Goal: Task Accomplishment & Management: Complete application form

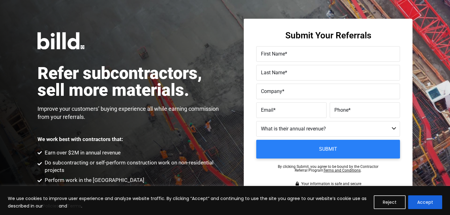
click at [274, 59] on input "First Name *" at bounding box center [328, 54] width 144 height 16
type input "[PERSON_NAME]"
type input "ThunderSeal"
click at [348, 113] on span "Phone" at bounding box center [341, 110] width 14 height 6
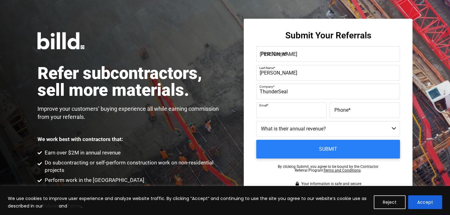
click at [348, 113] on input "Phone *" at bounding box center [365, 111] width 70 height 16
paste input "[PHONE_NUMBER]"
type input "[PHONE_NUMBER]"
click at [288, 111] on label "Email *" at bounding box center [291, 110] width 61 height 9
click at [288, 111] on input "Email *" at bounding box center [291, 111] width 70 height 16
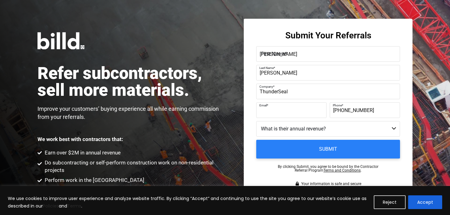
paste input "[EMAIL_ADDRESS][DOMAIN_NAME]"
type input "[EMAIL_ADDRESS][DOMAIN_NAME]"
click at [270, 130] on select "Less than $1M $1M - $2M $2M - $4M $4M - $8M $8M - $25M $25M - $40M $40M +" at bounding box center [328, 129] width 144 height 16
click at [294, 131] on select "Less than $1M $1M - $2M $2M - $4M $4M - $8M $8M - $25M $25M - $40M $40M +" at bounding box center [328, 129] width 144 height 16
select select "$4M - $8M"
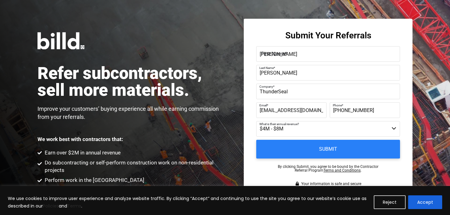
click at [256, 121] on select "Less than $1M $1M - $2M $2M - $4M $4M - $8M $8M - $25M $25M - $40M $40M +" at bounding box center [328, 129] width 144 height 16
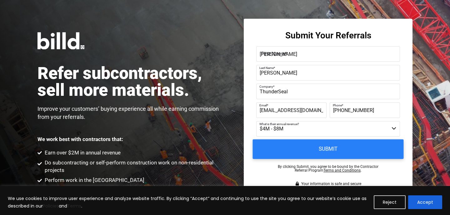
click at [291, 153] on input "Submit" at bounding box center [328, 150] width 151 height 20
